Goal: Information Seeking & Learning: Learn about a topic

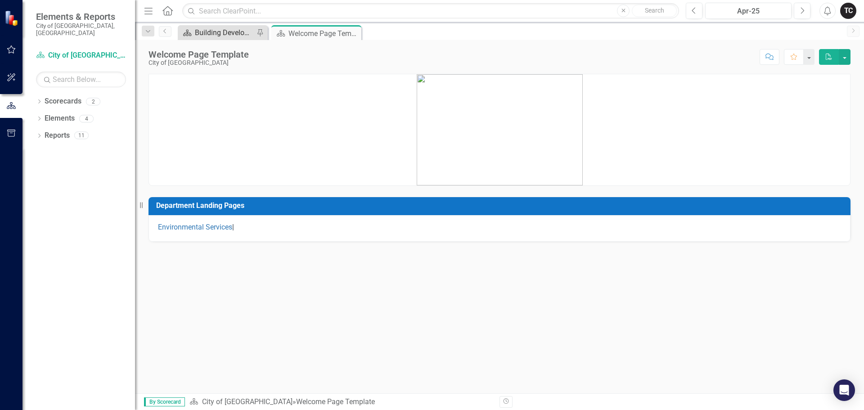
click at [214, 29] on div "Building Development Services" at bounding box center [224, 32] width 59 height 11
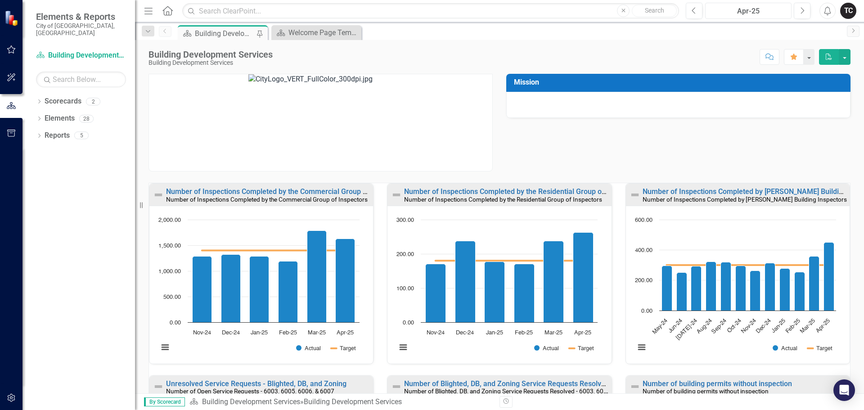
click at [771, 10] on div "Apr-25" at bounding box center [748, 11] width 80 height 11
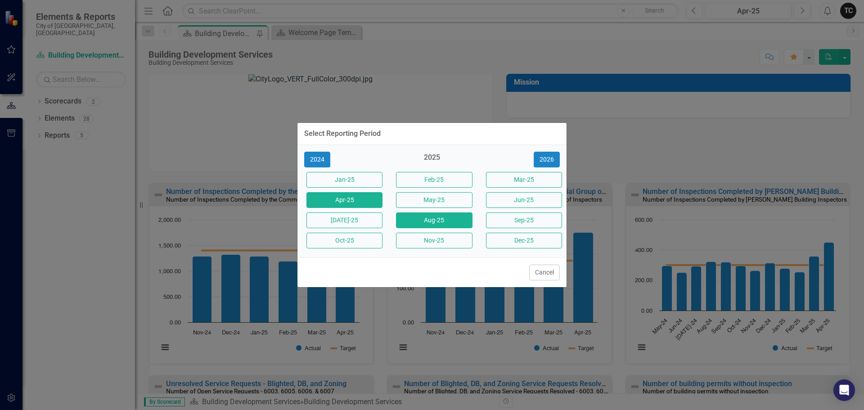
click at [443, 221] on button "Aug-25" at bounding box center [434, 220] width 76 height 16
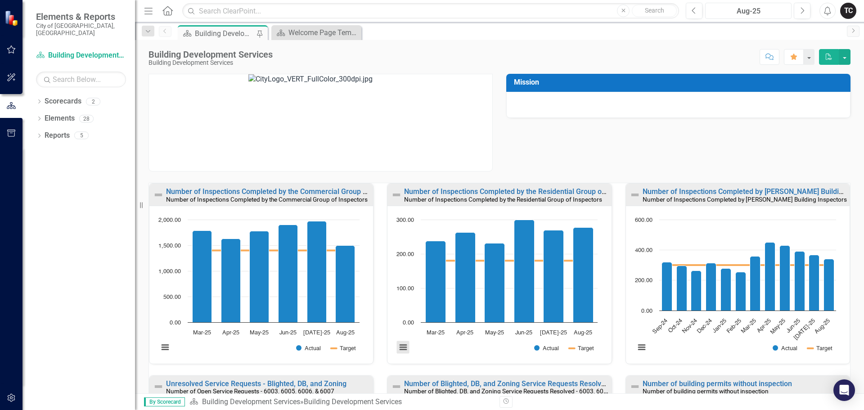
click at [399, 348] on button "View chart menu, Chart" at bounding box center [403, 347] width 13 height 13
click at [471, 351] on div "Download PNG image Download JPEG image Download PDF document Download SVG vecto…" at bounding box center [440, 313] width 113 height 79
click at [488, 191] on link "Number of Inspections Completed by the Residential Group of Inspectors" at bounding box center [522, 191] width 236 height 9
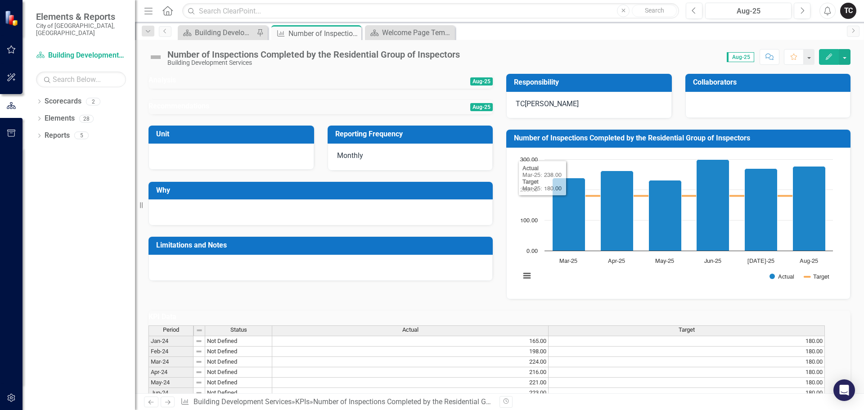
click at [601, 142] on h3 "Number of Inspections Completed by the Residential Group of Inspectors" at bounding box center [680, 138] width 332 height 8
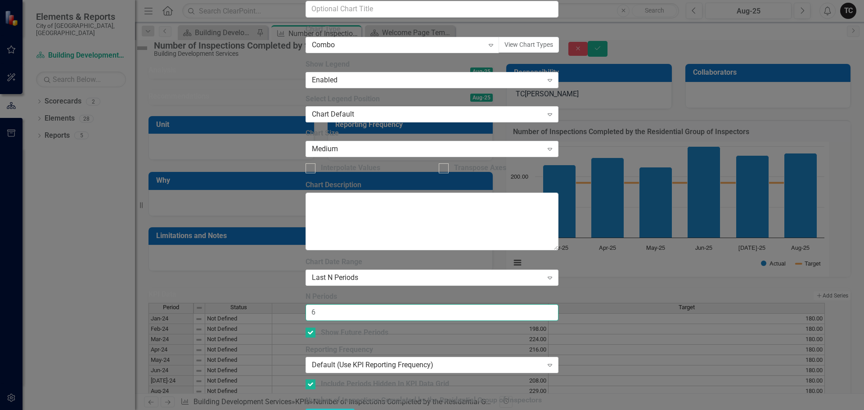
click at [342, 304] on input "6" at bounding box center [432, 312] width 253 height 17
click at [343, 304] on input "6" at bounding box center [432, 312] width 253 height 17
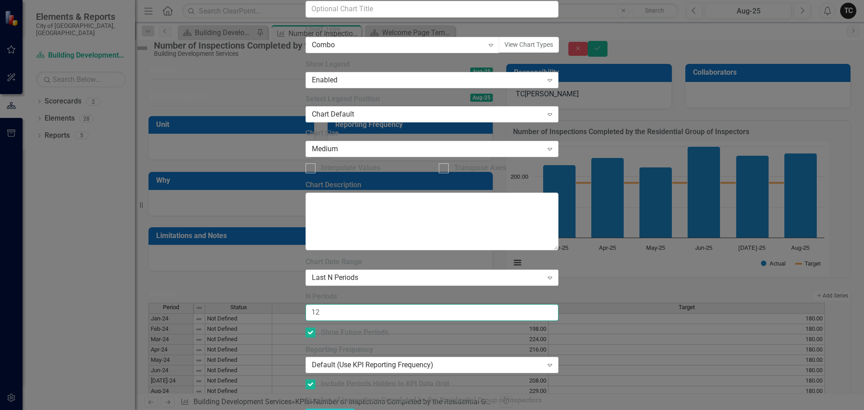
type input "12"
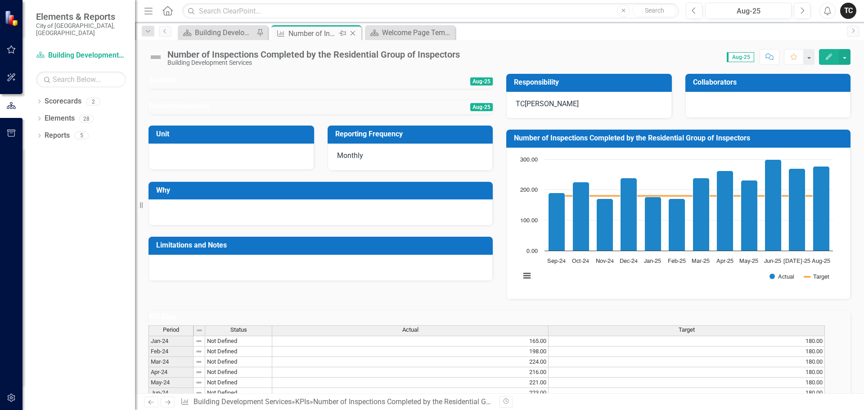
click at [352, 34] on icon at bounding box center [353, 33] width 5 height 5
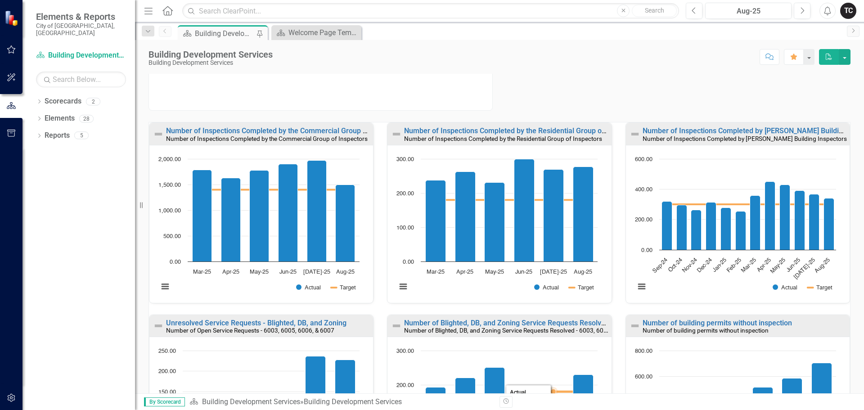
scroll to position [45, 0]
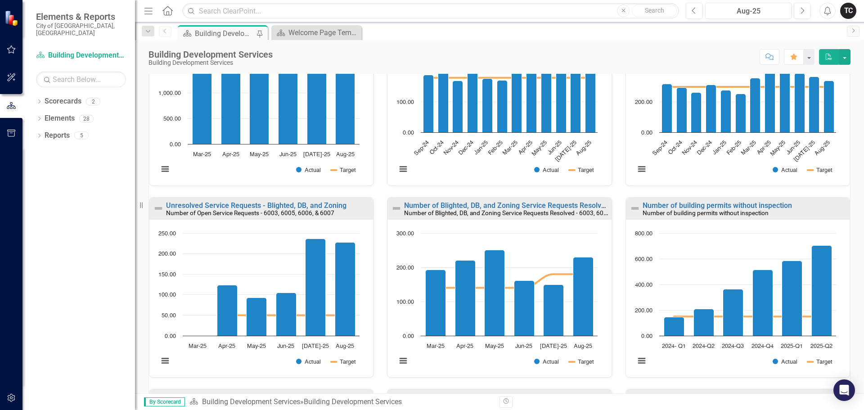
scroll to position [180, 0]
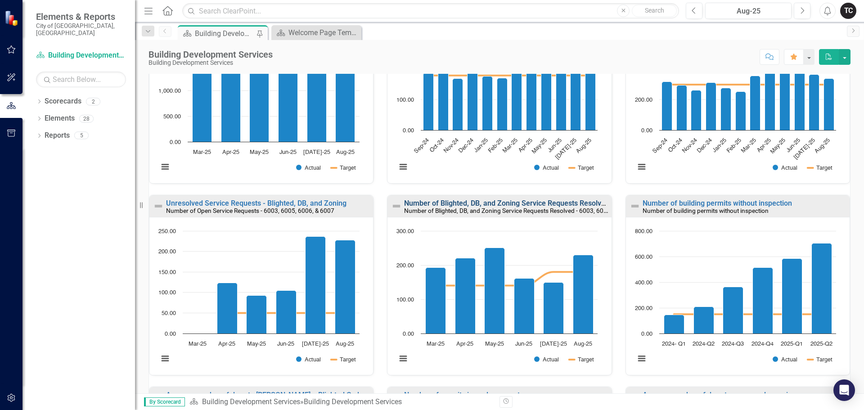
click at [482, 205] on link "Number of Blighted, DB, and Zoning Service Requests Resolved - 6003, 6005, 6006…" at bounding box center [547, 203] width 287 height 9
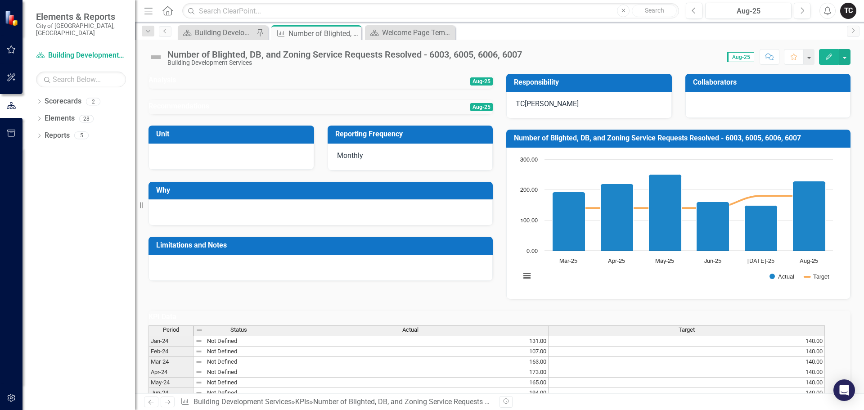
click at [623, 145] on td "Number of Blighted, DB, and Zoning Service Requests Resolved - 6003, 6005, 6006…" at bounding box center [680, 139] width 332 height 15
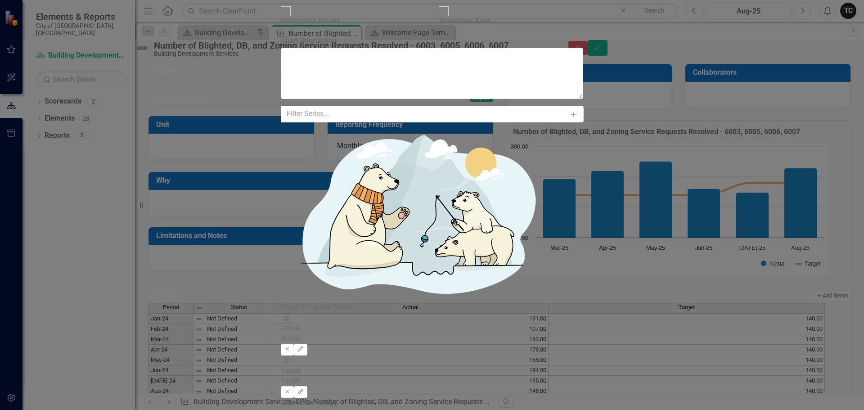
type input "12"
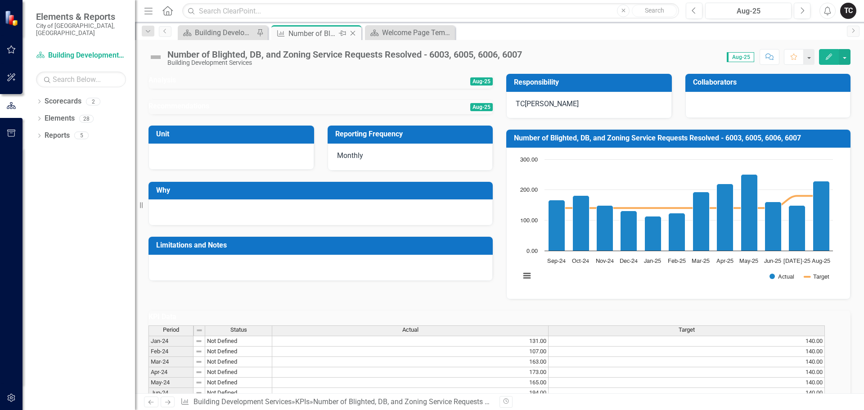
click at [353, 33] on icon "Close" at bounding box center [352, 33] width 9 height 7
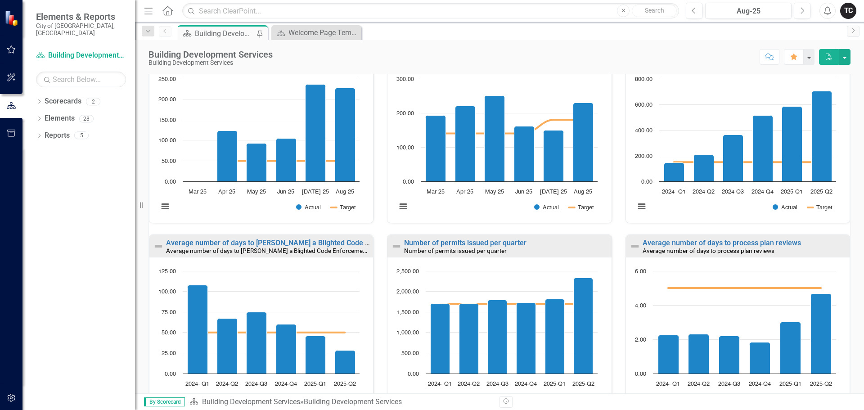
scroll to position [360, 0]
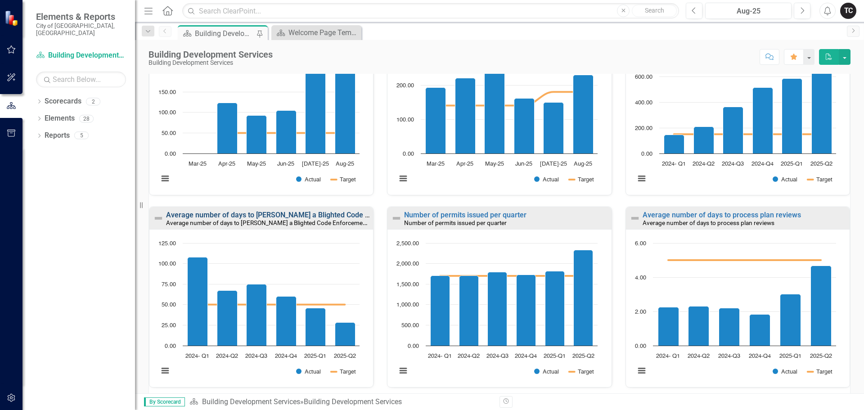
click at [225, 215] on link "Average number of days to [PERSON_NAME] a Blighted Code Enforcement Case" at bounding box center [295, 215] width 259 height 9
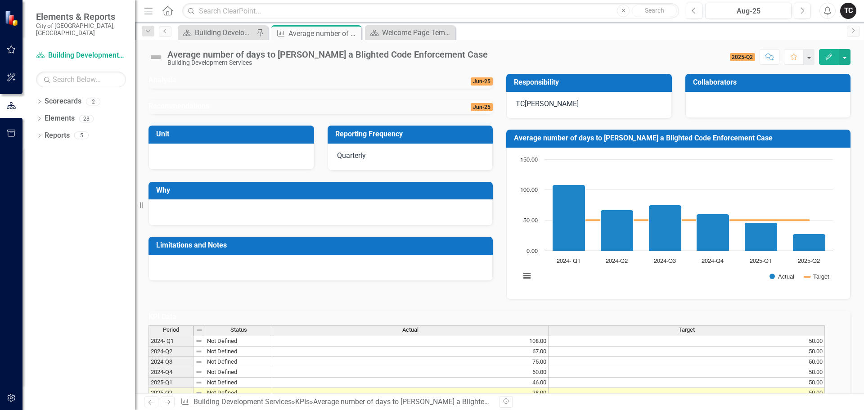
click at [567, 142] on h3 "Average number of days to [PERSON_NAME] a Blighted Code Enforcement Case" at bounding box center [680, 138] width 332 height 8
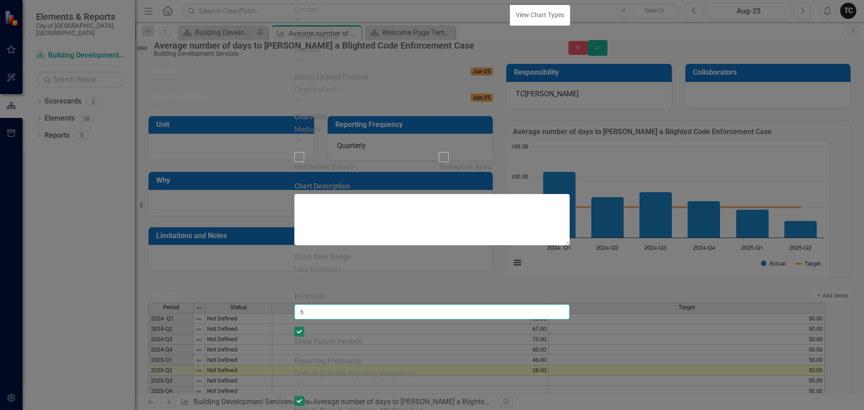
drag, startPoint x: 347, startPoint y: 84, endPoint x: 316, endPoint y: 85, distance: 30.6
click at [316, 252] on div "From this tab, you define the periods you want included in the chart. For examp…" at bounding box center [432, 335] width 276 height 167
click at [349, 304] on input "12" at bounding box center [432, 311] width 276 height 15
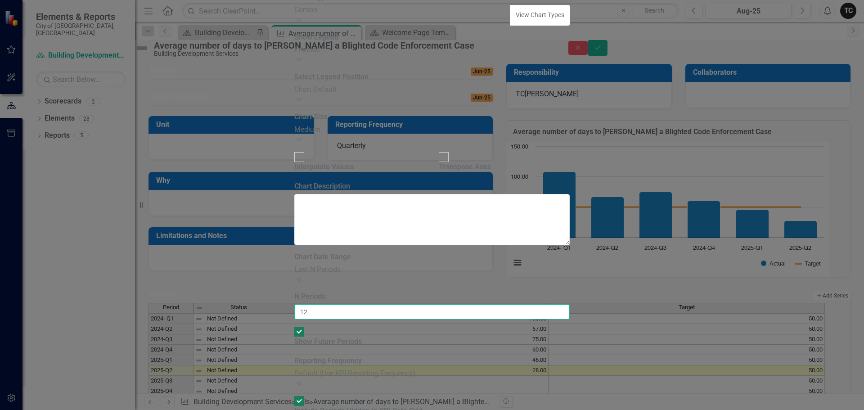
click at [349, 304] on input "12" at bounding box center [432, 311] width 276 height 15
type input "6"
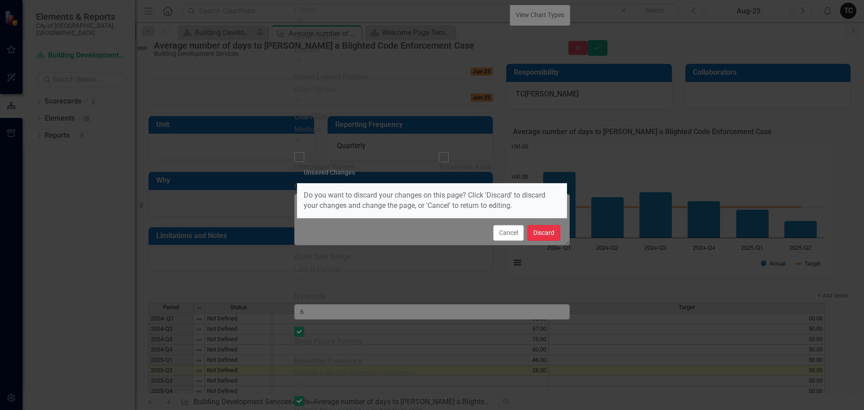
click at [550, 239] on button "Discard" at bounding box center [543, 233] width 33 height 16
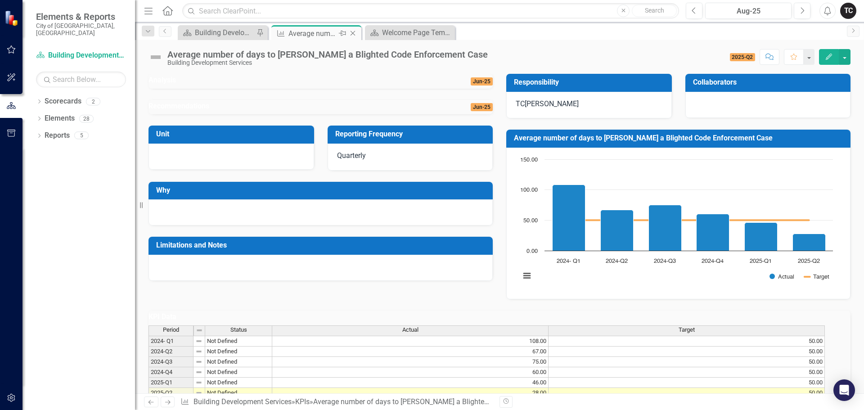
click at [351, 32] on icon "Close" at bounding box center [352, 33] width 9 height 7
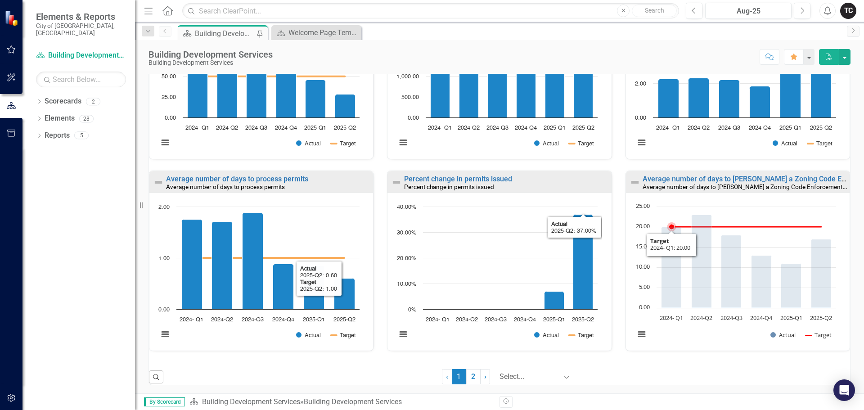
scroll to position [589, 0]
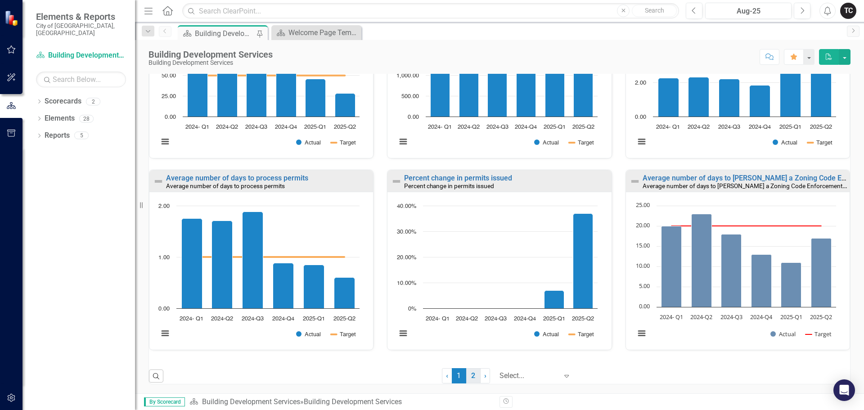
click at [468, 377] on link "2" at bounding box center [473, 375] width 14 height 15
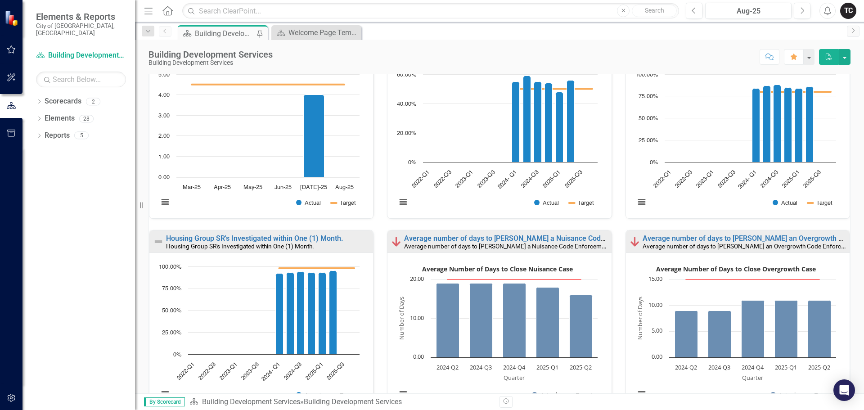
scroll to position [352, 0]
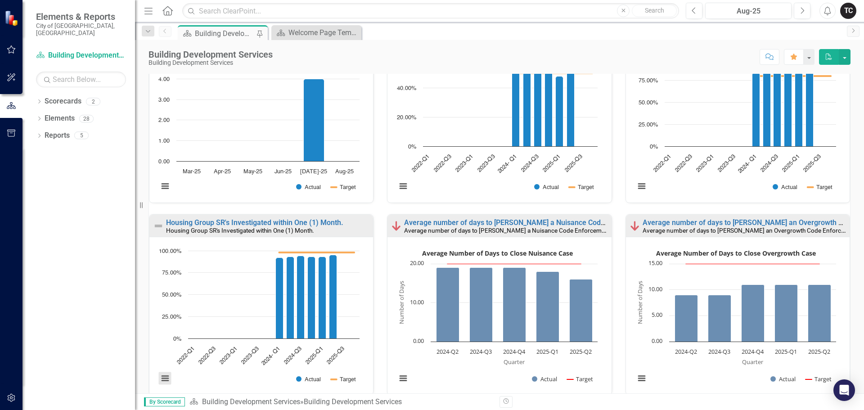
click at [165, 378] on button "View chart menu, Chart" at bounding box center [165, 378] width 13 height 13
click at [187, 350] on li "Download PDF document" at bounding box center [202, 351] width 80 height 12
click at [213, 222] on link "Housing Group SR's Investigated within One (1) Month." at bounding box center [254, 222] width 177 height 9
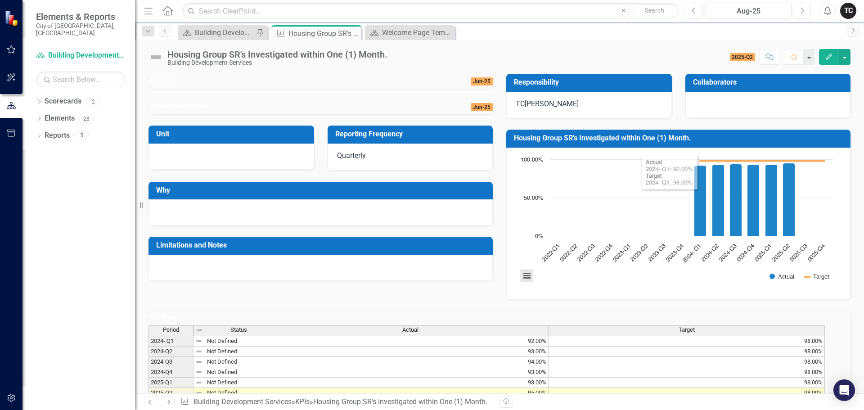
click at [521, 279] on button "View chart menu, Chart" at bounding box center [527, 276] width 13 height 13
click at [561, 237] on li "Download JPEG image" at bounding box center [564, 237] width 80 height 12
click at [351, 34] on icon "Close" at bounding box center [352, 33] width 9 height 7
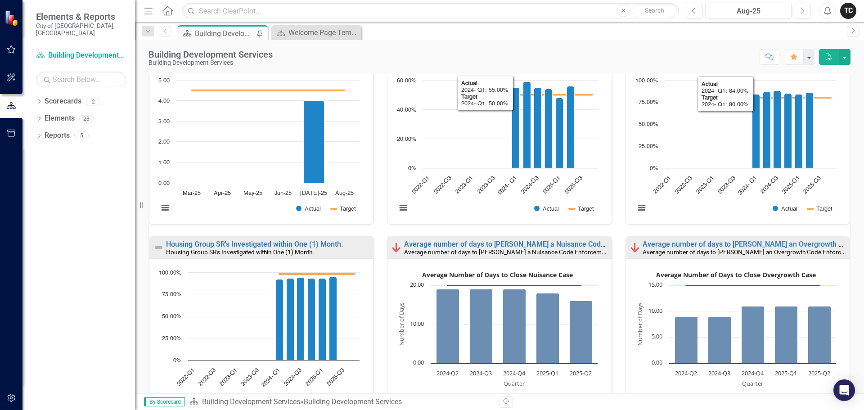
scroll to position [397, 0]
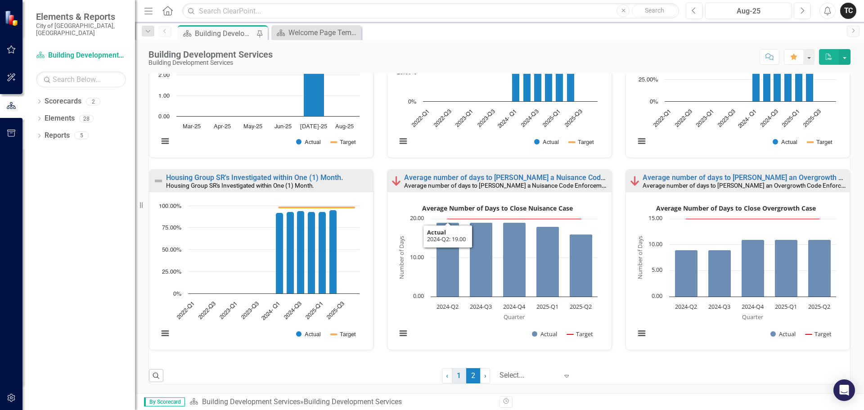
click at [452, 376] on link "1" at bounding box center [459, 375] width 14 height 15
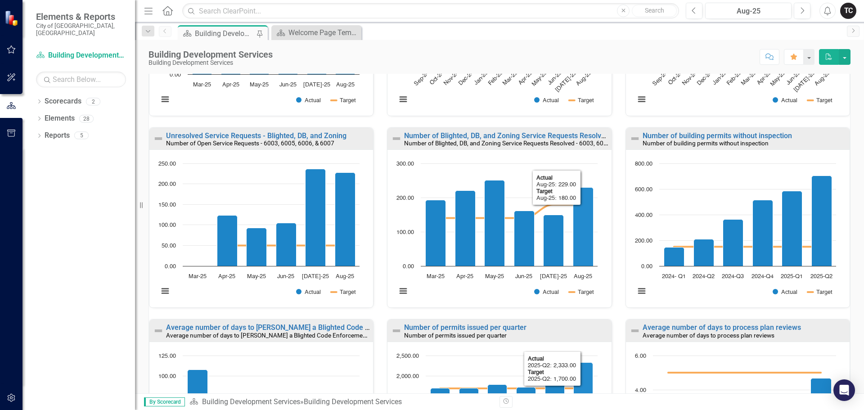
scroll to position [135, 0]
